Goal: Task Accomplishment & Management: Use online tool/utility

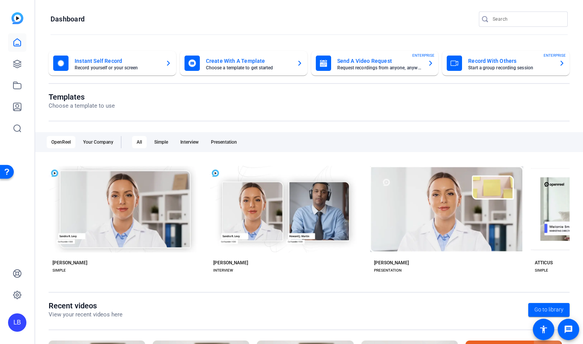
click at [496, 69] on mat-card-subtitle "Start a group recording session" at bounding box center [510, 67] width 85 height 5
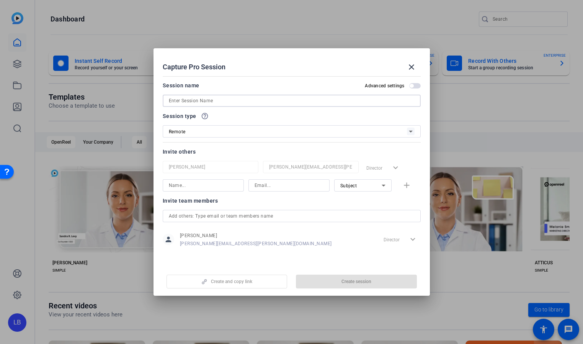
click at [257, 103] on input at bounding box center [292, 100] width 246 height 9
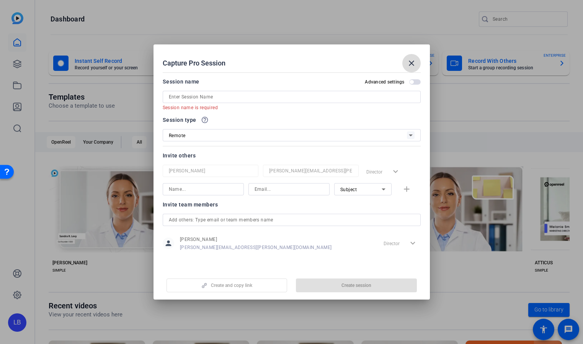
click at [411, 65] on mat-icon "close" at bounding box center [411, 63] width 9 height 9
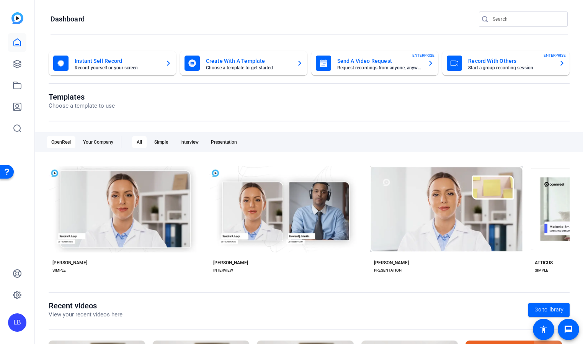
click at [504, 64] on mat-card-title "Record With Others" at bounding box center [510, 60] width 85 height 9
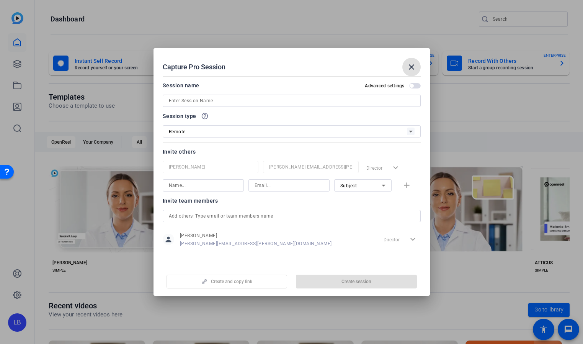
click at [411, 67] on mat-icon "close" at bounding box center [411, 66] width 9 height 9
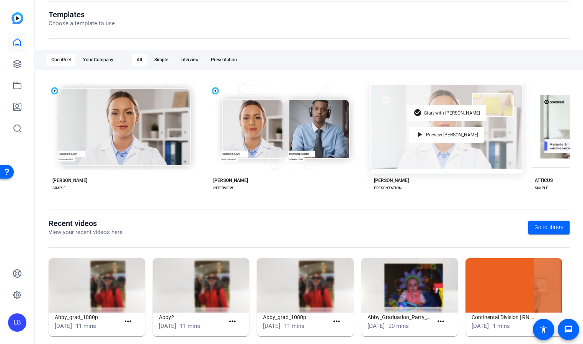
scroll to position [92, 0]
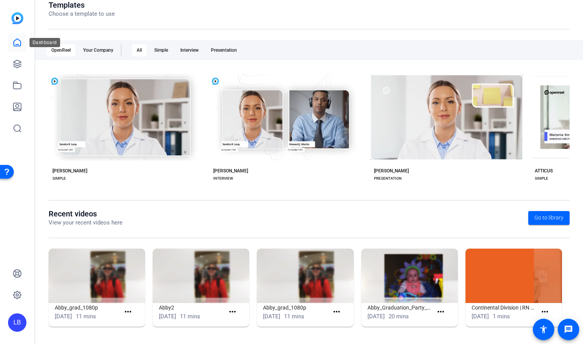
click at [15, 44] on icon at bounding box center [17, 42] width 9 height 9
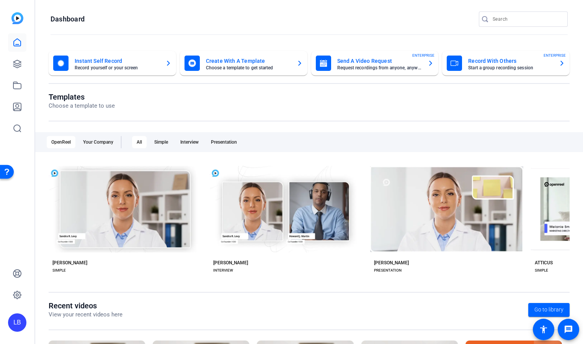
scroll to position [1, 0]
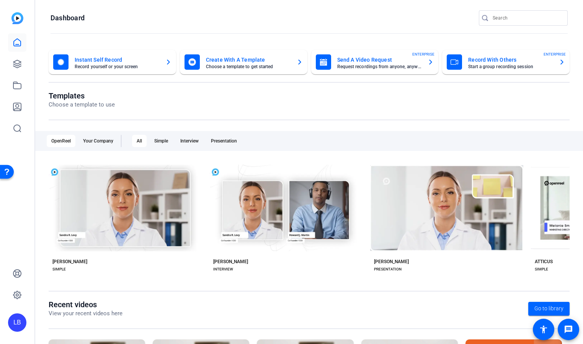
click at [485, 68] on mat-card-subtitle "Start a group recording session" at bounding box center [510, 66] width 85 height 5
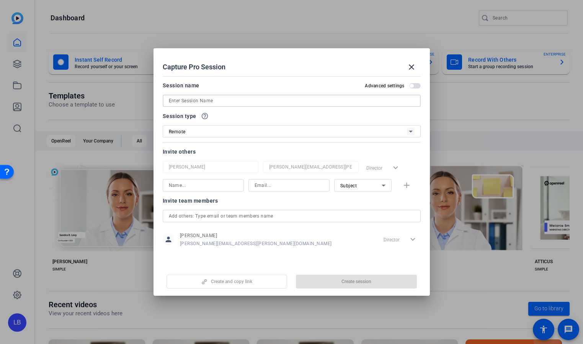
click at [215, 100] on input at bounding box center [292, 100] width 246 height 9
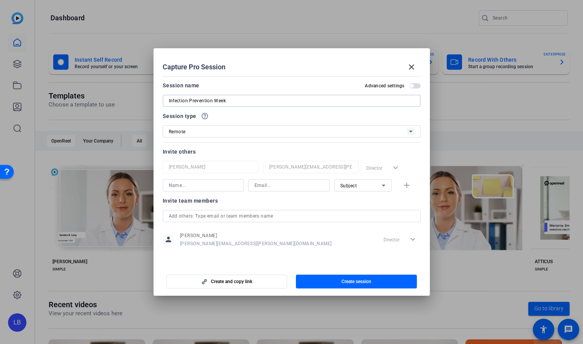
type input "Infection Prevention Week"
click at [222, 187] on input at bounding box center [203, 185] width 69 height 9
click at [244, 218] on input "text" at bounding box center [292, 215] width 246 height 9
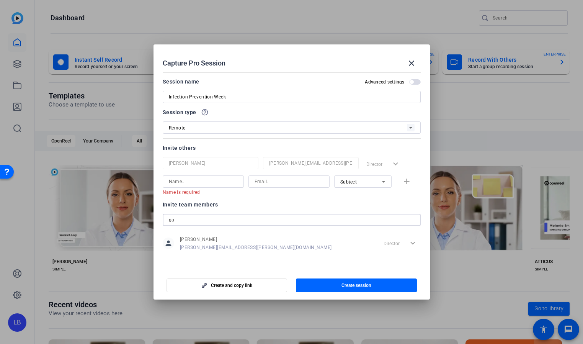
type input "g"
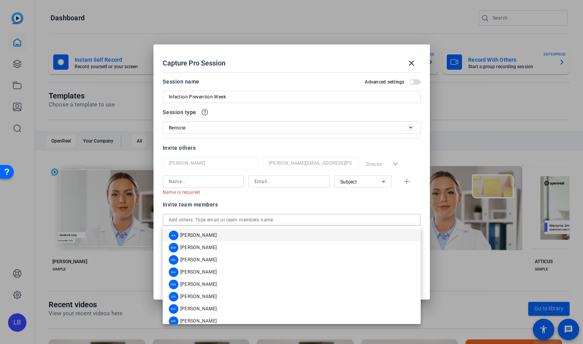
click at [267, 200] on div "Invite team members" at bounding box center [292, 204] width 258 height 9
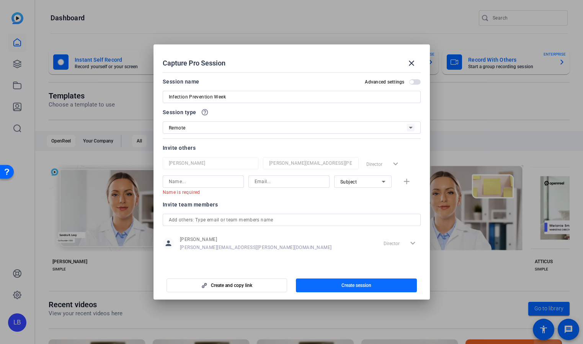
click at [346, 285] on span "Create session" at bounding box center [357, 285] width 30 height 6
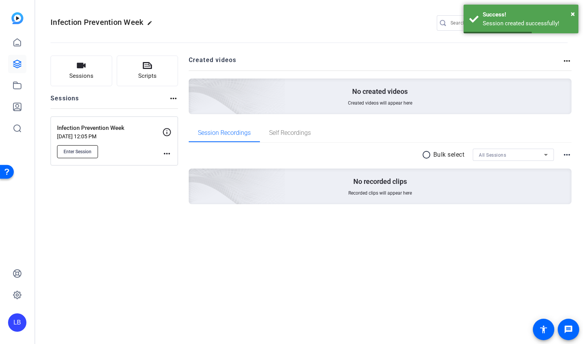
click at [84, 153] on span "Enter Session" at bounding box center [78, 152] width 28 height 6
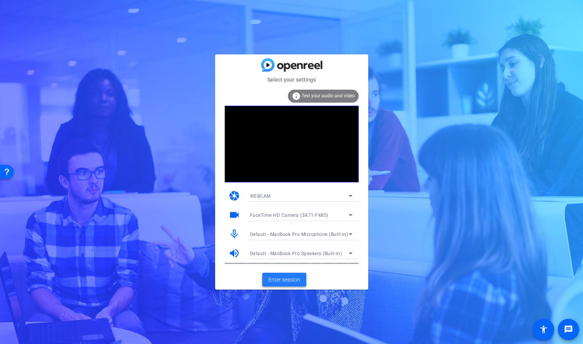
click at [286, 277] on span "Enter session" at bounding box center [284, 280] width 32 height 8
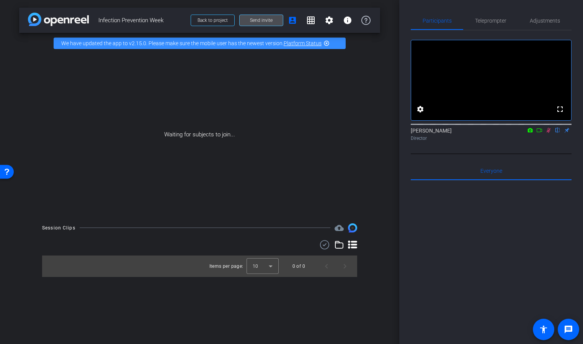
click at [256, 20] on span "Send invite" at bounding box center [261, 20] width 23 height 6
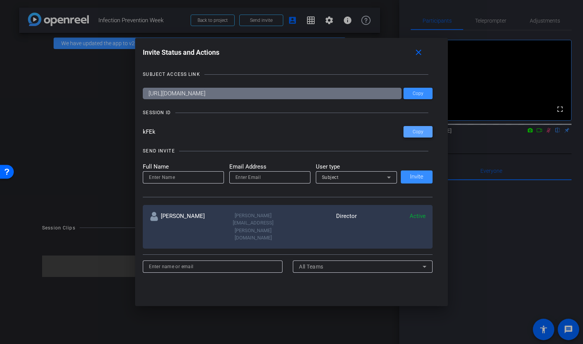
click at [419, 131] on span "Copy" at bounding box center [418, 132] width 11 height 6
click at [369, 290] on icon at bounding box center [367, 294] width 9 height 9
click at [369, 275] on div at bounding box center [291, 172] width 583 height 344
click at [350, 278] on div "AA [PERSON_NAME] Director add Add" at bounding box center [286, 295] width 286 height 35
click at [194, 176] on input at bounding box center [183, 177] width 69 height 9
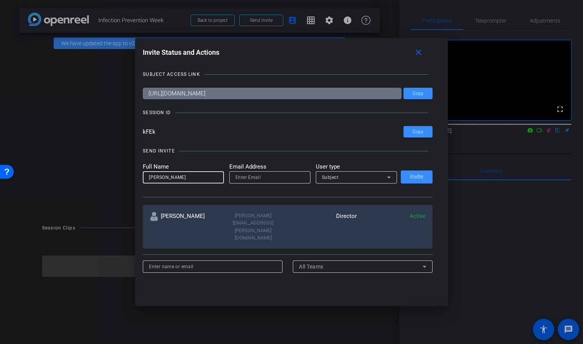
type input "[PERSON_NAME]"
type input "[PERSON_NAME][EMAIL_ADDRESS][DOMAIN_NAME]"
click at [410, 175] on span "Invite" at bounding box center [416, 177] width 13 height 6
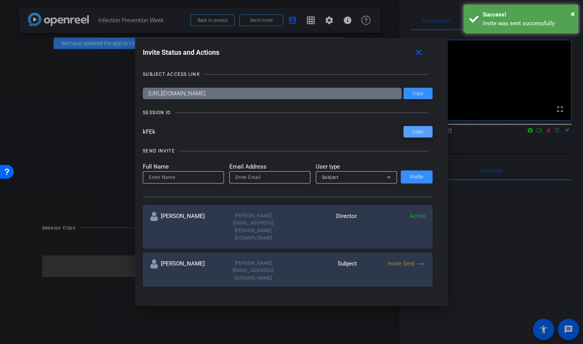
click at [410, 131] on span at bounding box center [418, 132] width 29 height 18
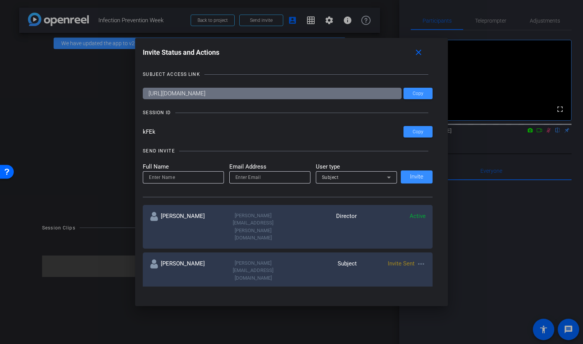
click at [494, 305] on div at bounding box center [291, 172] width 583 height 344
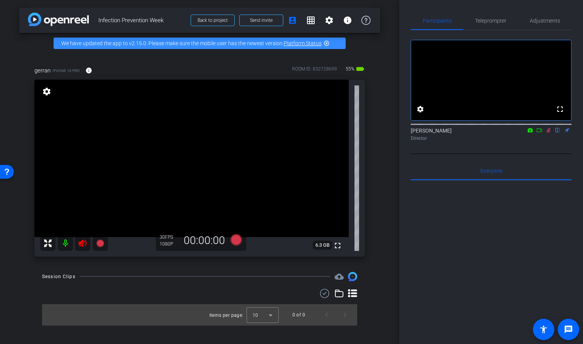
click at [550, 133] on icon at bounding box center [549, 130] width 6 height 5
click at [82, 242] on icon at bounding box center [83, 243] width 8 height 8
click at [318, 245] on span "6.3 GB" at bounding box center [323, 244] width 20 height 9
click at [491, 22] on span "Teleprompter" at bounding box center [490, 20] width 31 height 5
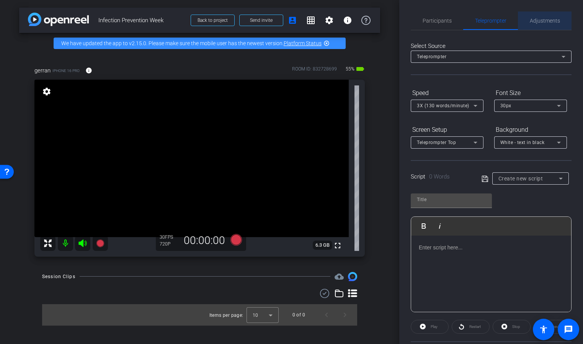
click at [546, 19] on span "Adjustments" at bounding box center [545, 20] width 30 height 5
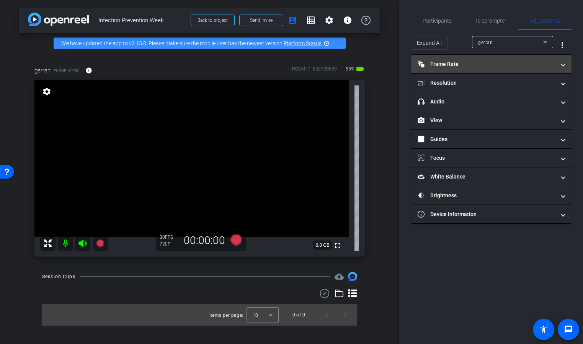
click at [500, 63] on mat-panel-title "Frame Rate Frame Rate" at bounding box center [487, 64] width 138 height 8
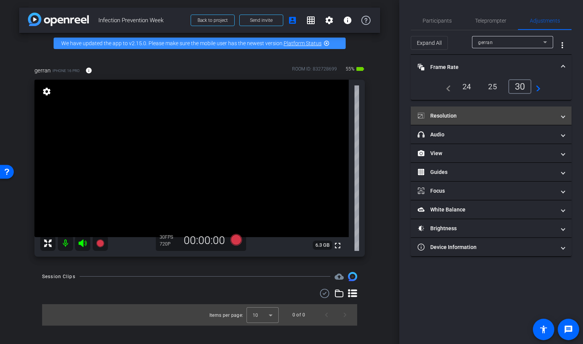
click at [490, 115] on mat-panel-title "Resolution" at bounding box center [487, 116] width 138 height 8
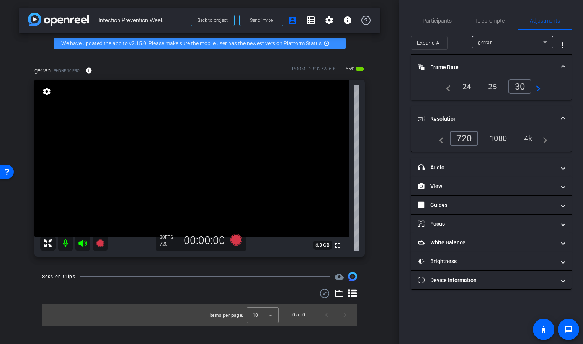
click at [500, 137] on div "1080" at bounding box center [498, 138] width 29 height 13
click at [532, 139] on div "4k" at bounding box center [529, 138] width 20 height 13
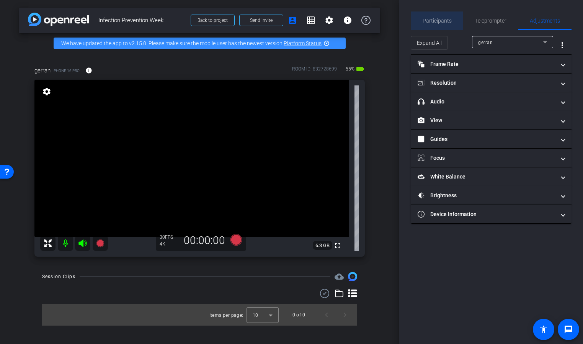
click at [445, 18] on span "Participants" at bounding box center [437, 20] width 29 height 5
